Goal: Task Accomplishment & Management: Use online tool/utility

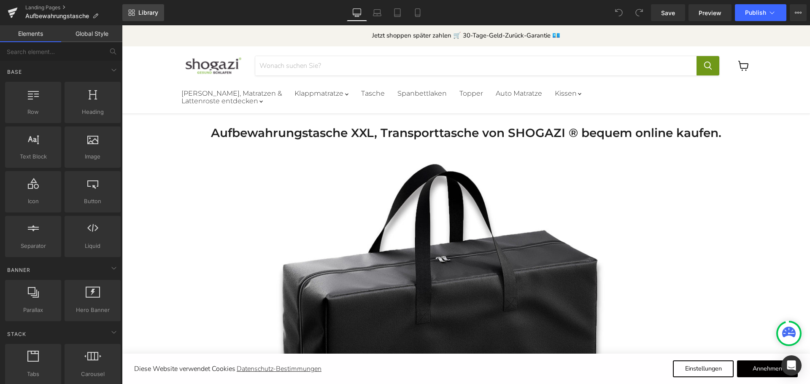
click at [148, 12] on span "Library" at bounding box center [148, 13] width 20 height 8
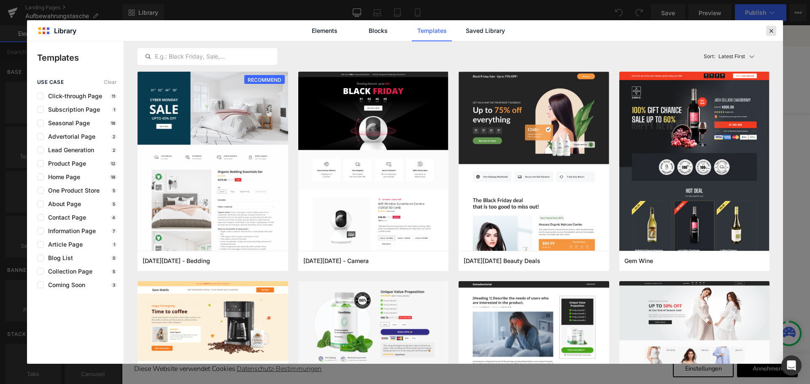
click at [774, 35] on div at bounding box center [771, 31] width 10 height 10
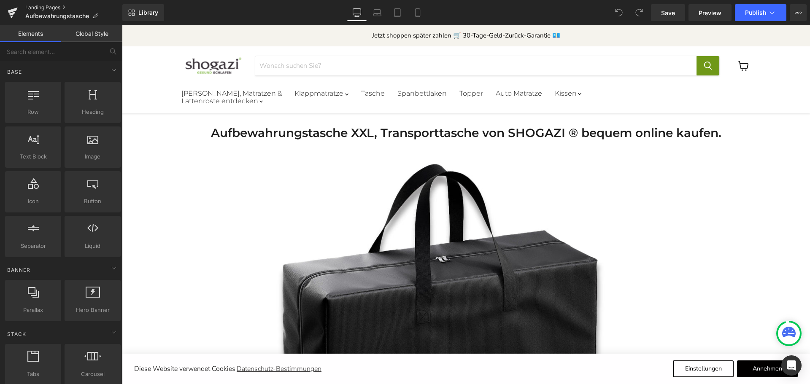
click at [53, 7] on link "Landing Pages" at bounding box center [73, 7] width 97 height 7
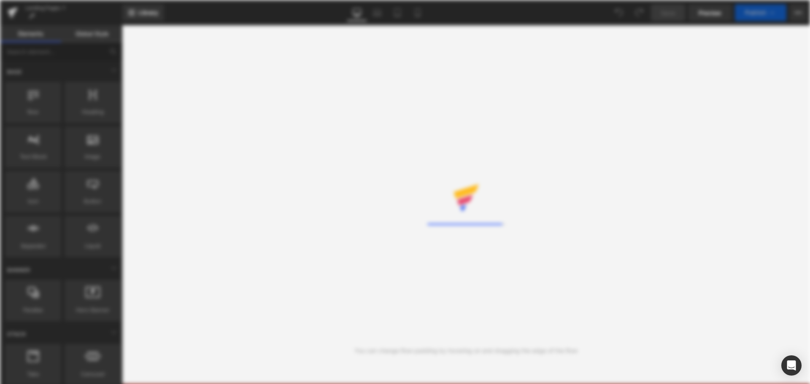
click at [257, 60] on div "Rendering Content" at bounding box center [405, 192] width 810 height 384
click at [295, 90] on div "Rendering Content" at bounding box center [405, 192] width 810 height 384
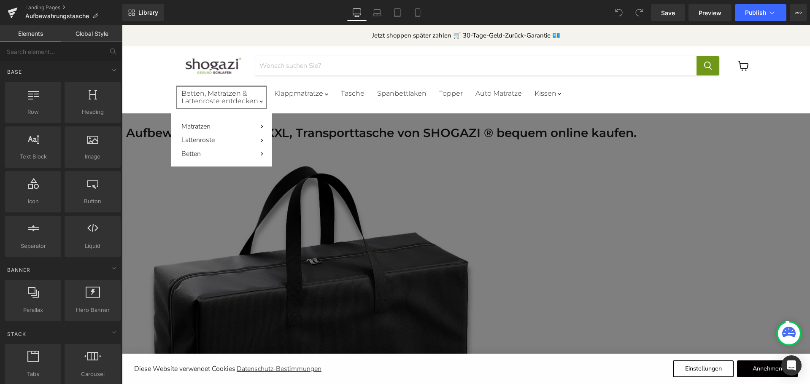
click at [211, 99] on summary "Betten, Matratzen & Lattenroste entdecken" at bounding box center [221, 97] width 93 height 25
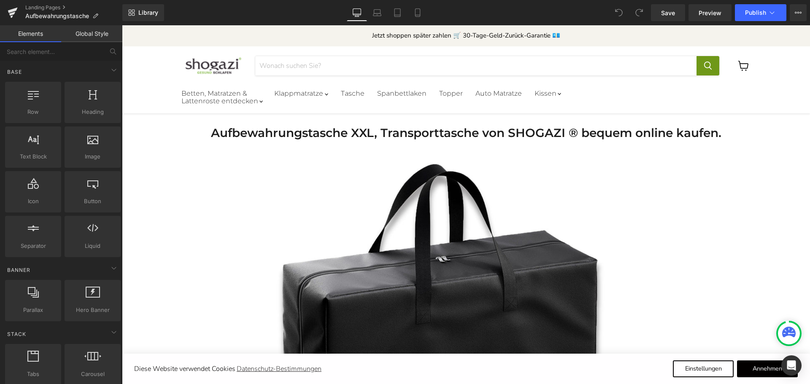
drag, startPoint x: 148, startPoint y: 16, endPoint x: 157, endPoint y: 23, distance: 12.1
click at [148, 16] on span "Library" at bounding box center [148, 13] width 20 height 8
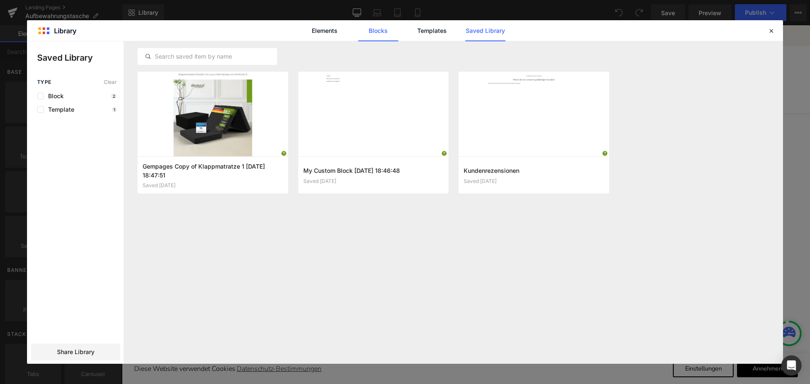
click at [465, 36] on link "Blocks" at bounding box center [485, 30] width 40 height 21
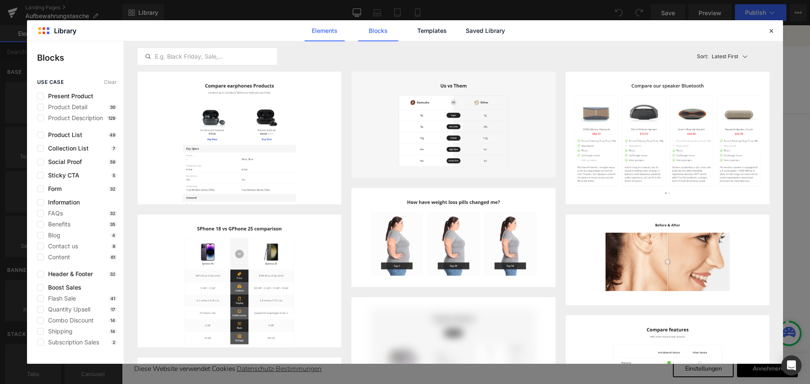
click at [412, 35] on link "Elements" at bounding box center [432, 30] width 40 height 21
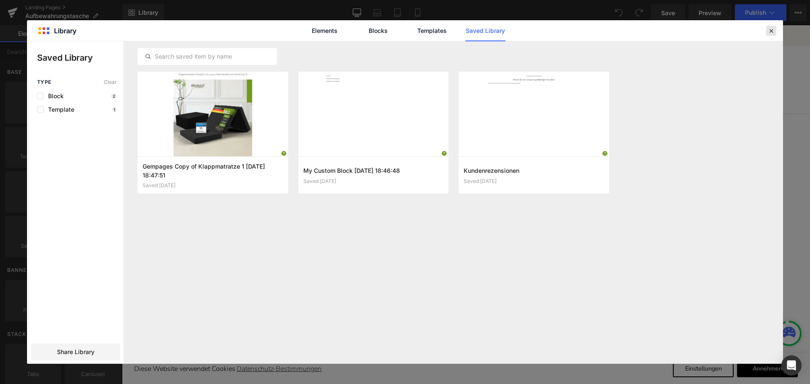
click at [776, 32] on div at bounding box center [771, 31] width 10 height 10
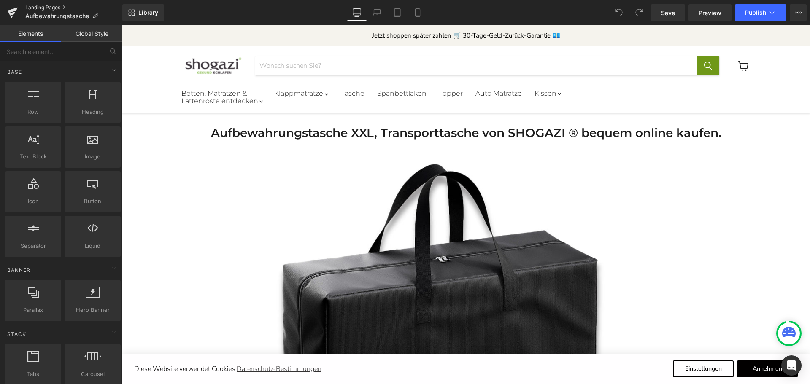
drag, startPoint x: 44, startPoint y: 8, endPoint x: 52, endPoint y: 8, distance: 8.0
